Goal: Information Seeking & Learning: Learn about a topic

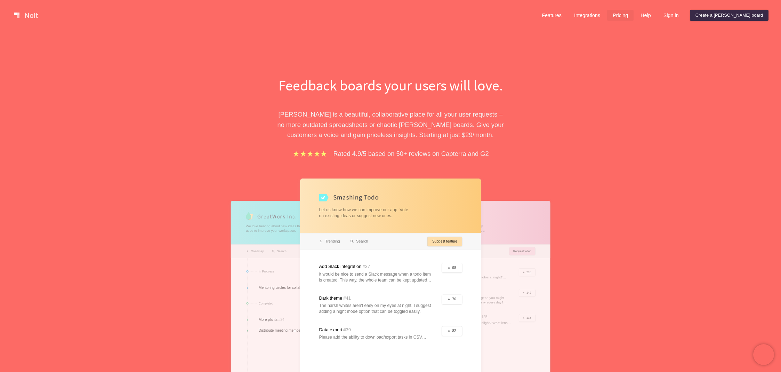
click at [634, 13] on link "Pricing" at bounding box center [620, 15] width 26 height 11
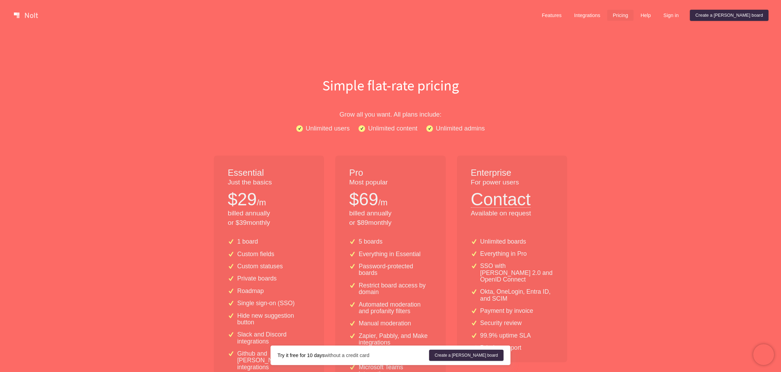
click at [28, 17] on link at bounding box center [26, 15] width 30 height 11
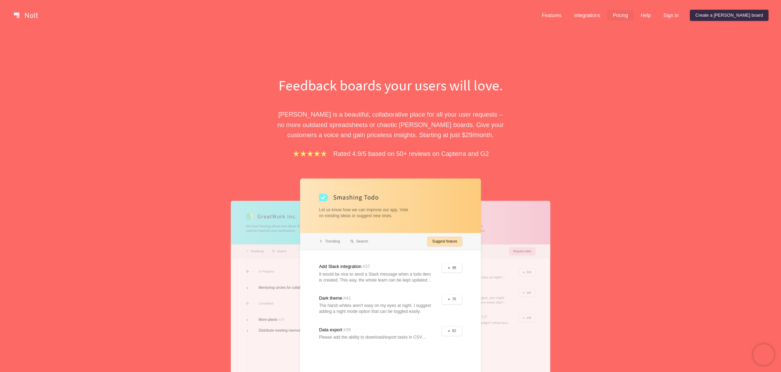
click at [633, 14] on link "Pricing" at bounding box center [620, 15] width 26 height 11
